Goal: Information Seeking & Learning: Learn about a topic

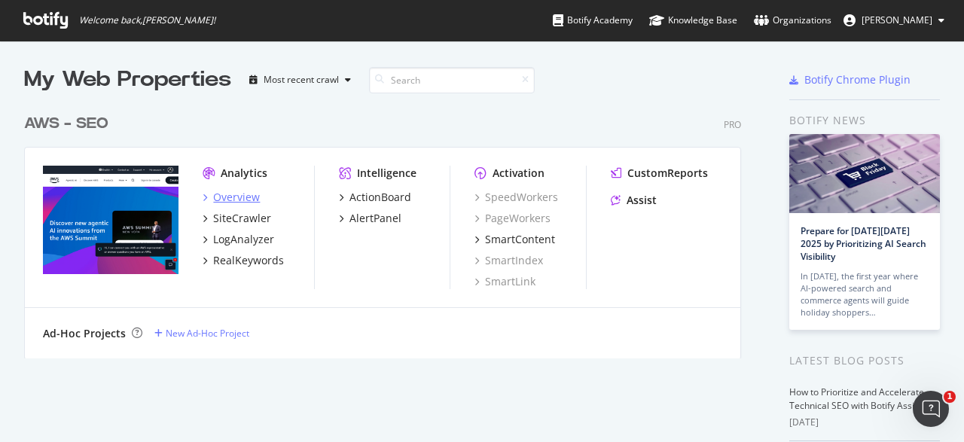
click at [238, 192] on div "Overview" at bounding box center [236, 197] width 47 height 15
